Goal: Information Seeking & Learning: Learn about a topic

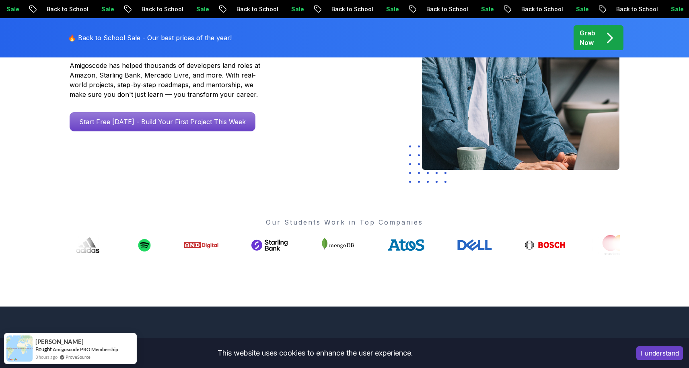
scroll to position [177, 0]
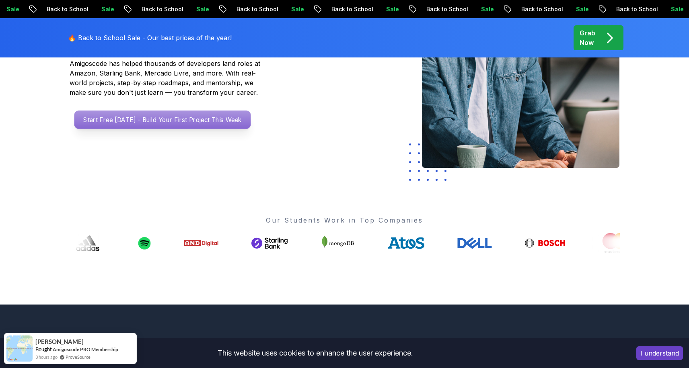
click at [171, 125] on p "Start Free [DATE] - Build Your First Project This Week" at bounding box center [162, 120] width 177 height 19
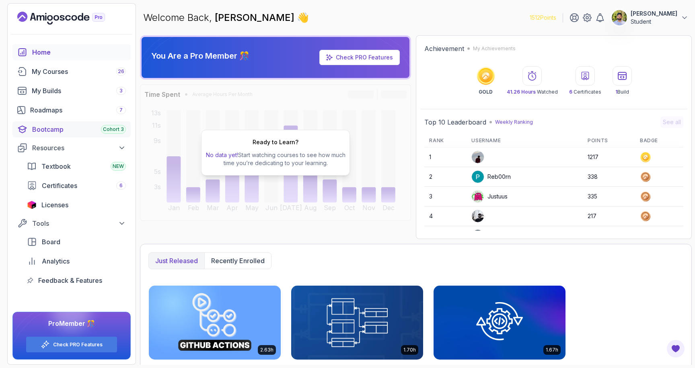
click at [54, 128] on div "Bootcamp Cohort 3" at bounding box center [79, 130] width 94 height 10
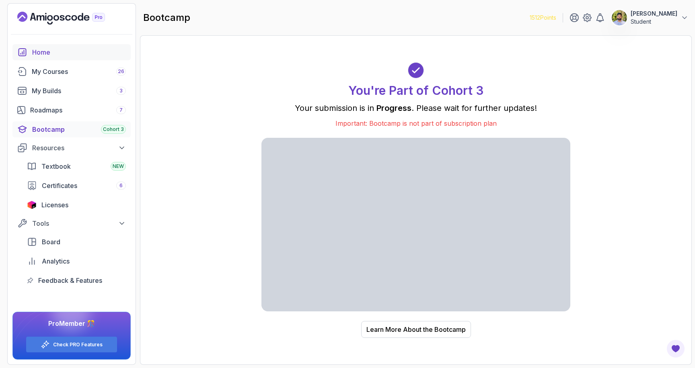
click at [63, 51] on div "Home" at bounding box center [79, 52] width 94 height 10
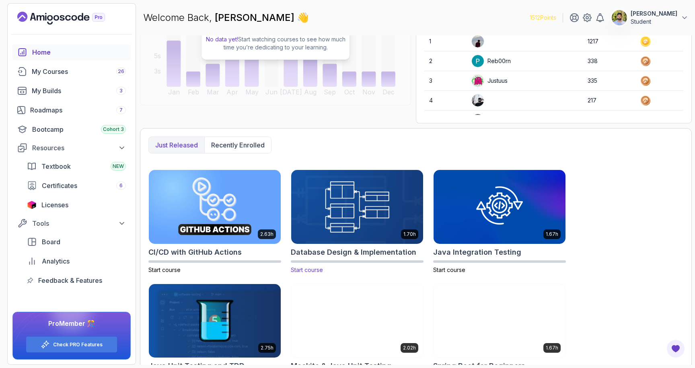
scroll to position [115, 0]
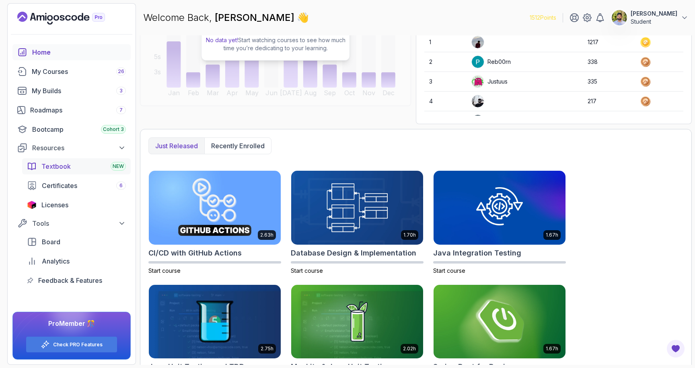
click at [67, 171] on link "Textbook NEW" at bounding box center [76, 166] width 109 height 16
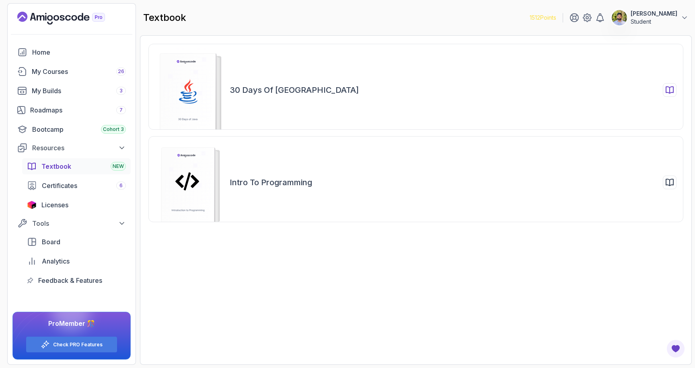
click at [292, 95] on h2 "30 Days of [GEOGRAPHIC_DATA]" at bounding box center [294, 89] width 129 height 11
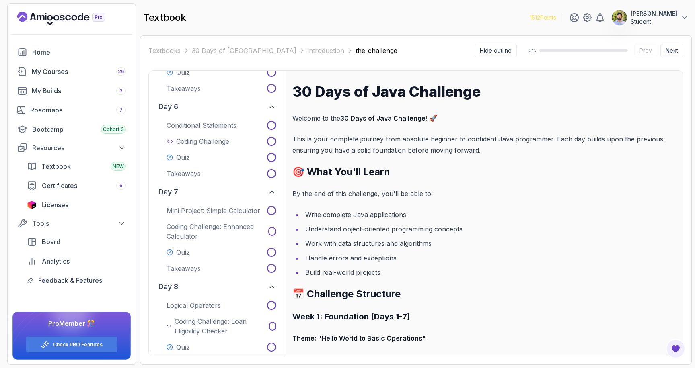
scroll to position [572, 0]
click at [220, 51] on link "30 Days of [GEOGRAPHIC_DATA]" at bounding box center [244, 51] width 105 height 10
click at [163, 53] on link "Textbooks" at bounding box center [164, 51] width 32 height 10
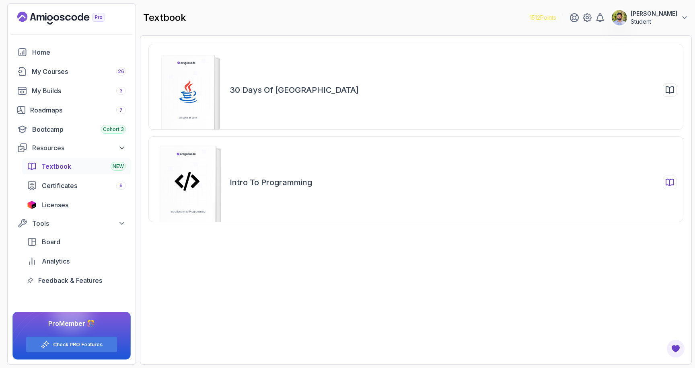
click at [304, 163] on div "Intro to Programming" at bounding box center [415, 179] width 535 height 86
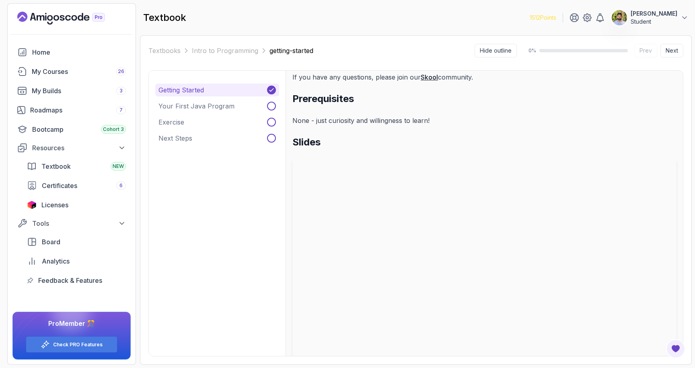
scroll to position [138, 0]
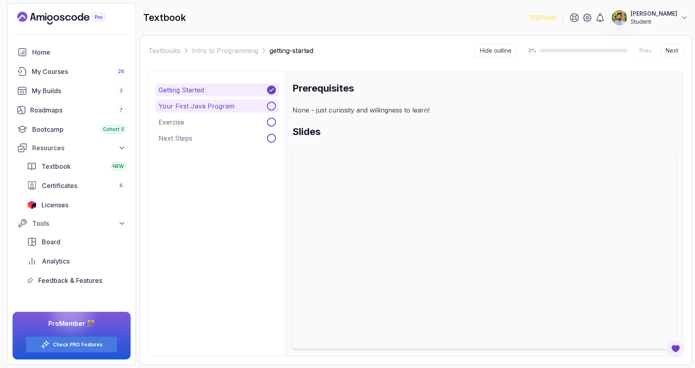
click at [201, 111] on button "Your First Java Program" at bounding box center [217, 106] width 124 height 13
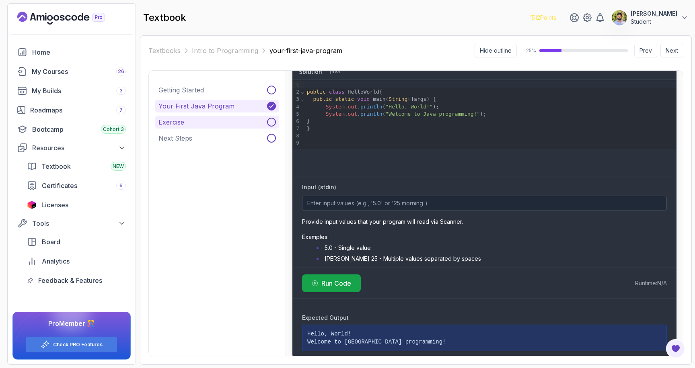
click at [195, 120] on button "Exercise" at bounding box center [217, 122] width 124 height 13
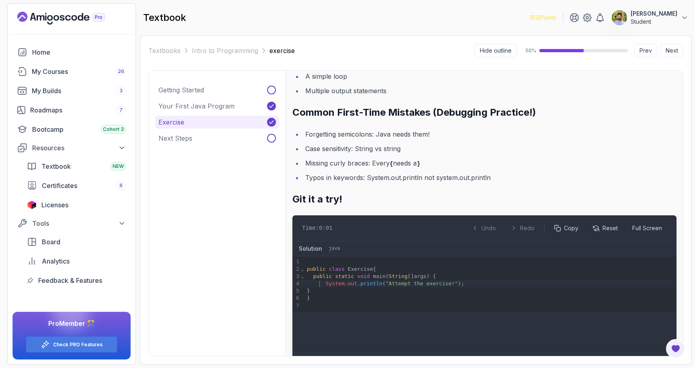
click at [320, 285] on div "System . out . println ( "Attempt the exercise!" ) ;" at bounding box center [490, 283] width 372 height 7
click at [253, 216] on div "Getting Started Your First Java Program Exercise Next Steps" at bounding box center [217, 214] width 137 height 286
click at [394, 151] on li "Case sensitivity: String vs string" at bounding box center [490, 148] width 374 height 11
click at [194, 140] on button "Next Steps" at bounding box center [217, 138] width 124 height 13
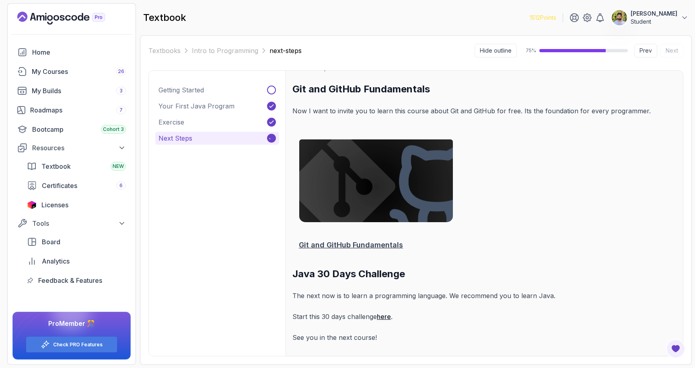
scroll to position [62, 0]
click at [201, 49] on link "Intro to Programming" at bounding box center [225, 51] width 66 height 10
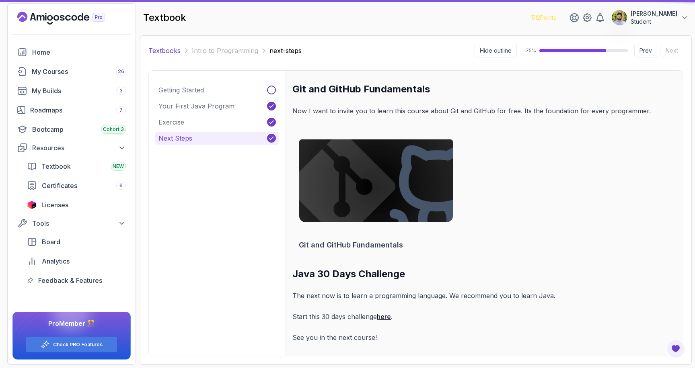
click at [172, 49] on link "Textbooks" at bounding box center [164, 51] width 32 height 10
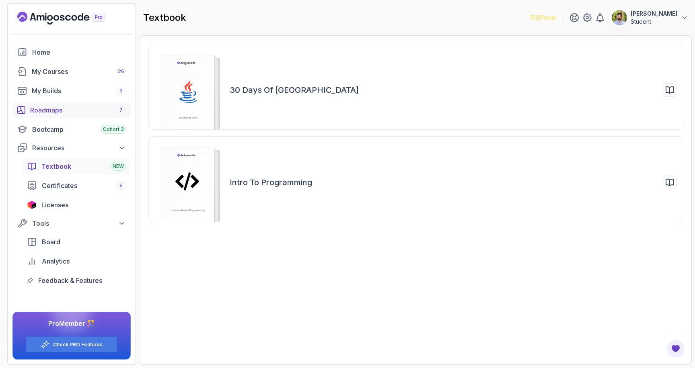
click at [62, 112] on div "Roadmaps 7" at bounding box center [78, 110] width 96 height 10
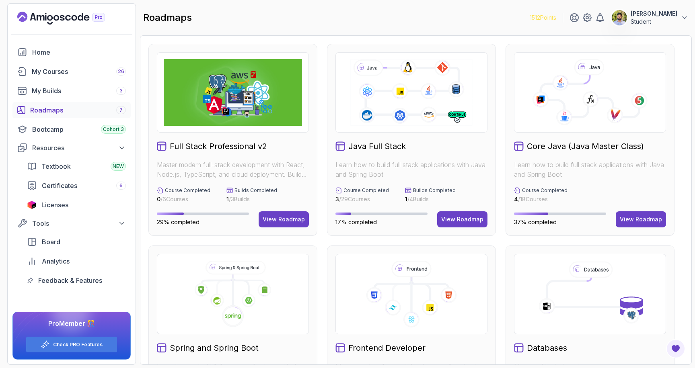
click at [45, 10] on div "1512 Points [PERSON_NAME] Student Home My Courses 26 My Builds 3 Roadmaps 7 Boo…" at bounding box center [71, 184] width 129 height 362
click at [47, 21] on icon "Landing page" at bounding box center [61, 18] width 88 height 13
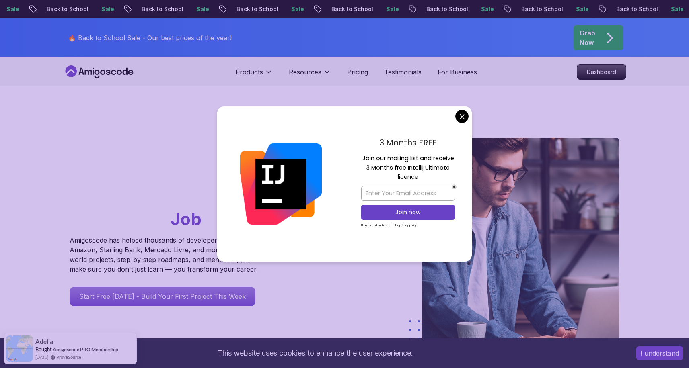
click at [304, 289] on div at bounding box center [321, 243] width 47 height 210
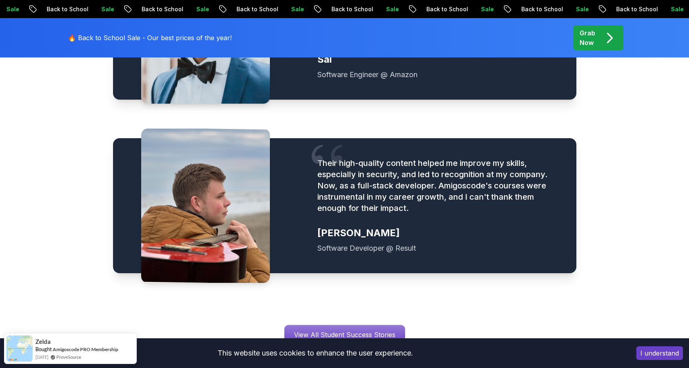
scroll to position [1105, 0]
